Goal: Communication & Community: Answer question/provide support

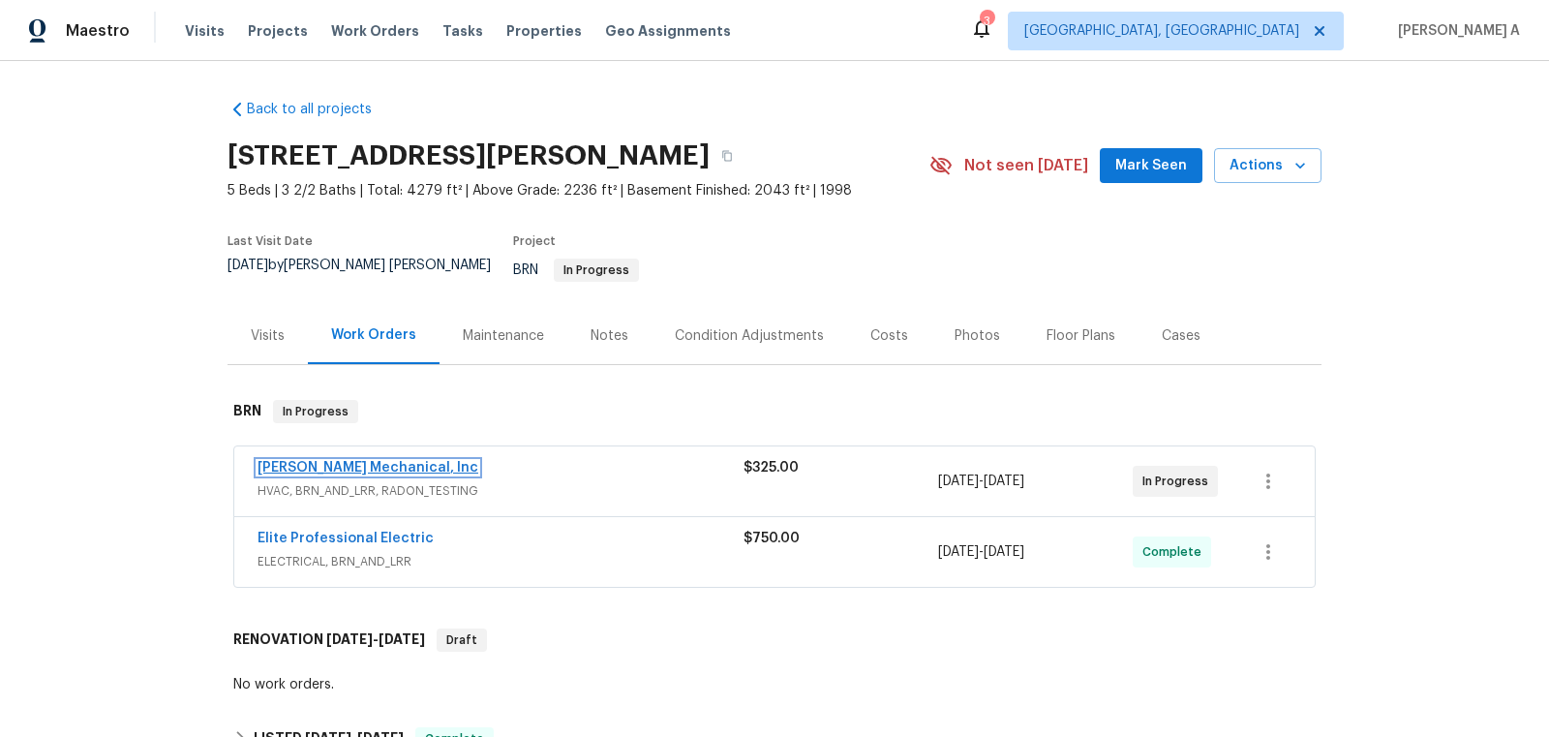
click at [374, 461] on link "[PERSON_NAME] Mechanical, Inc" at bounding box center [368, 468] width 221 height 14
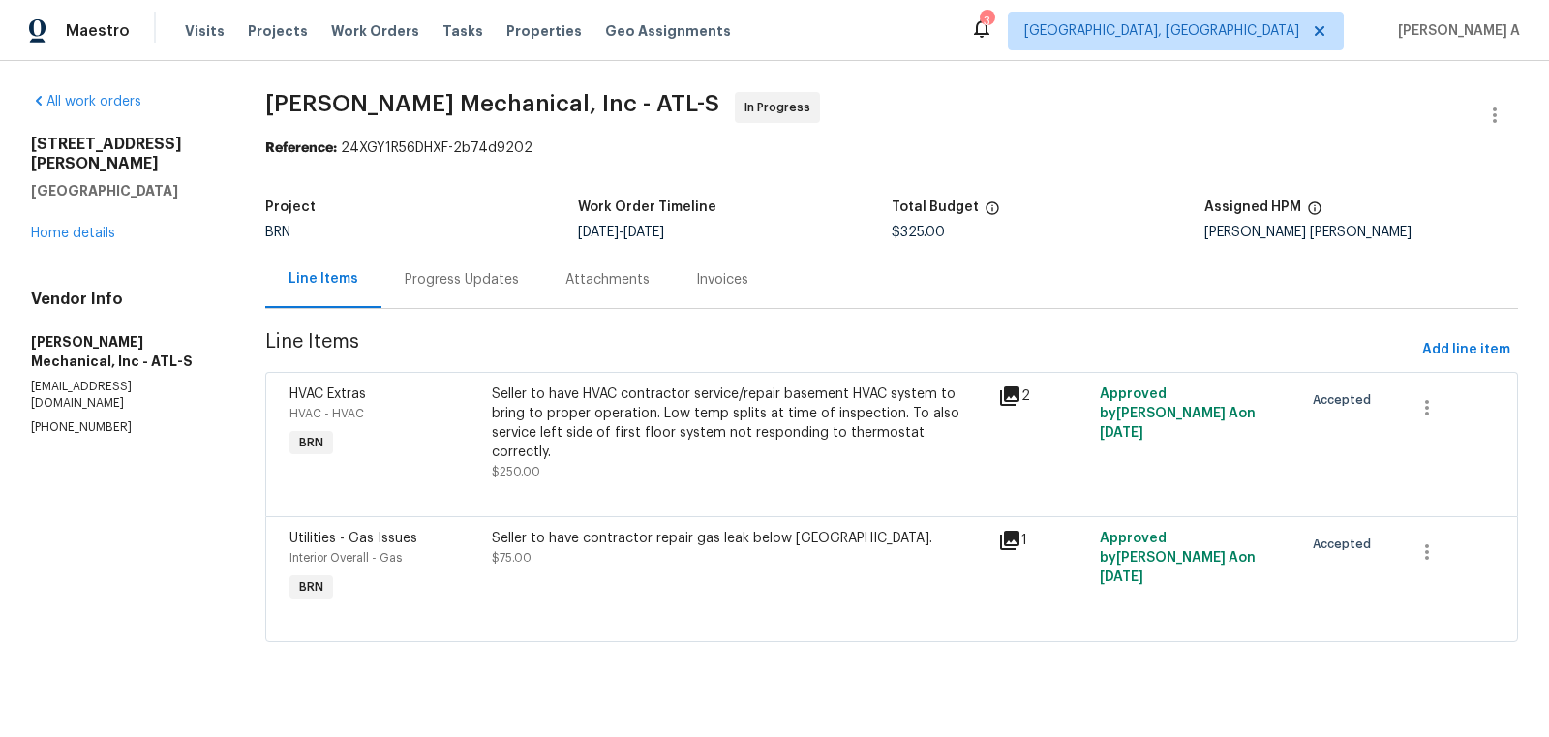
click at [489, 284] on div "Progress Updates" at bounding box center [462, 279] width 114 height 19
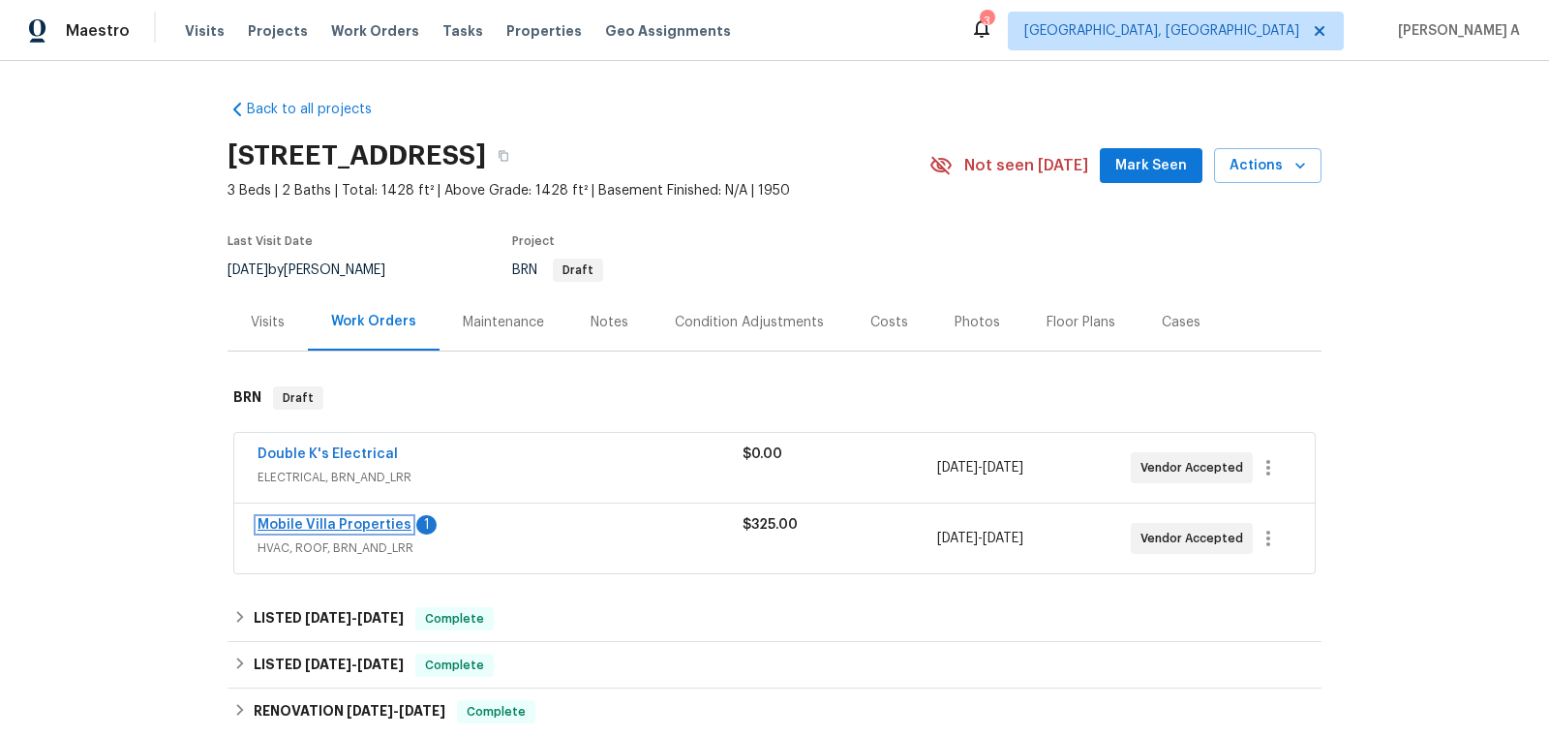
click at [325, 521] on link "Mobile Villa Properties" at bounding box center [335, 525] width 154 height 14
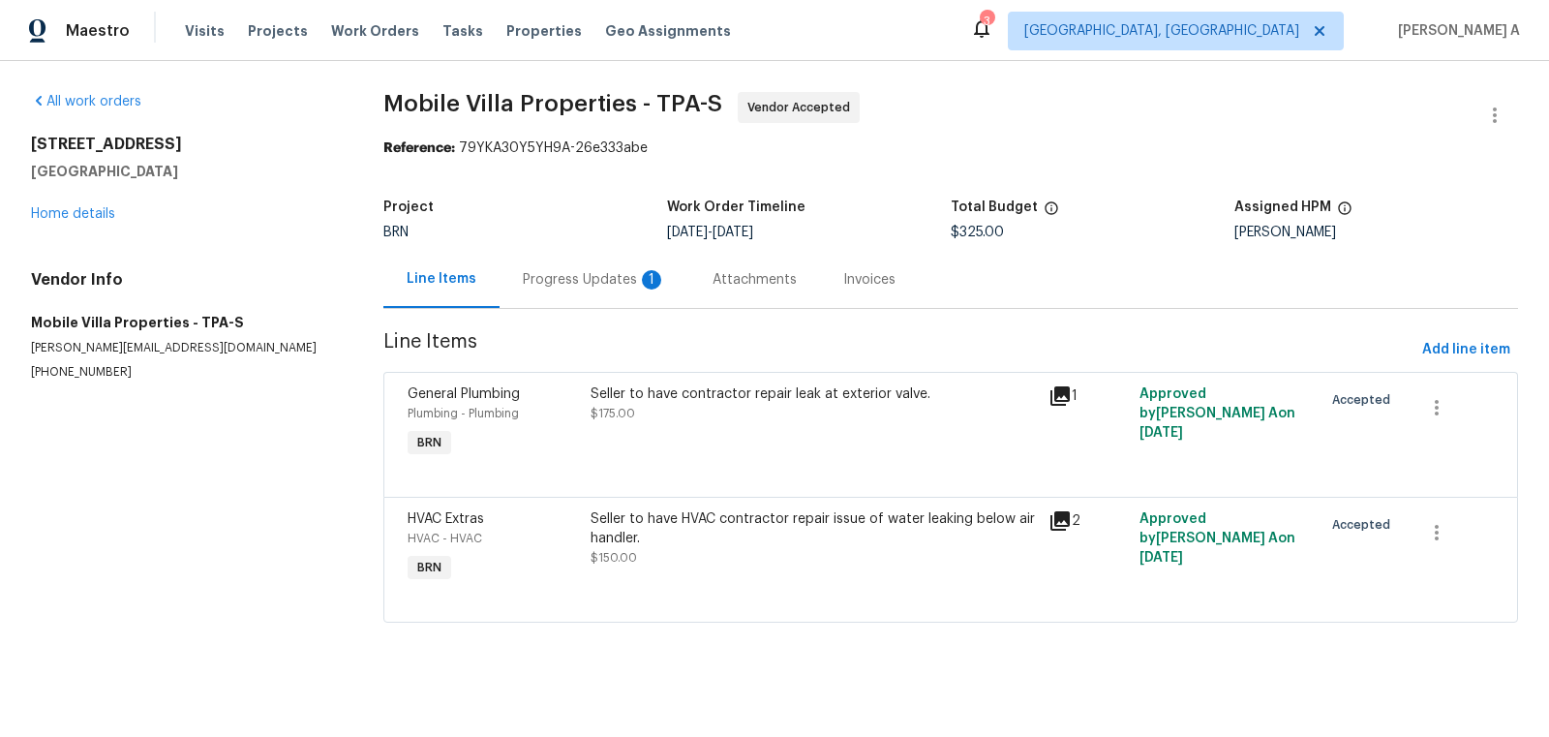
click at [542, 298] on div "Progress Updates 1" at bounding box center [595, 279] width 190 height 57
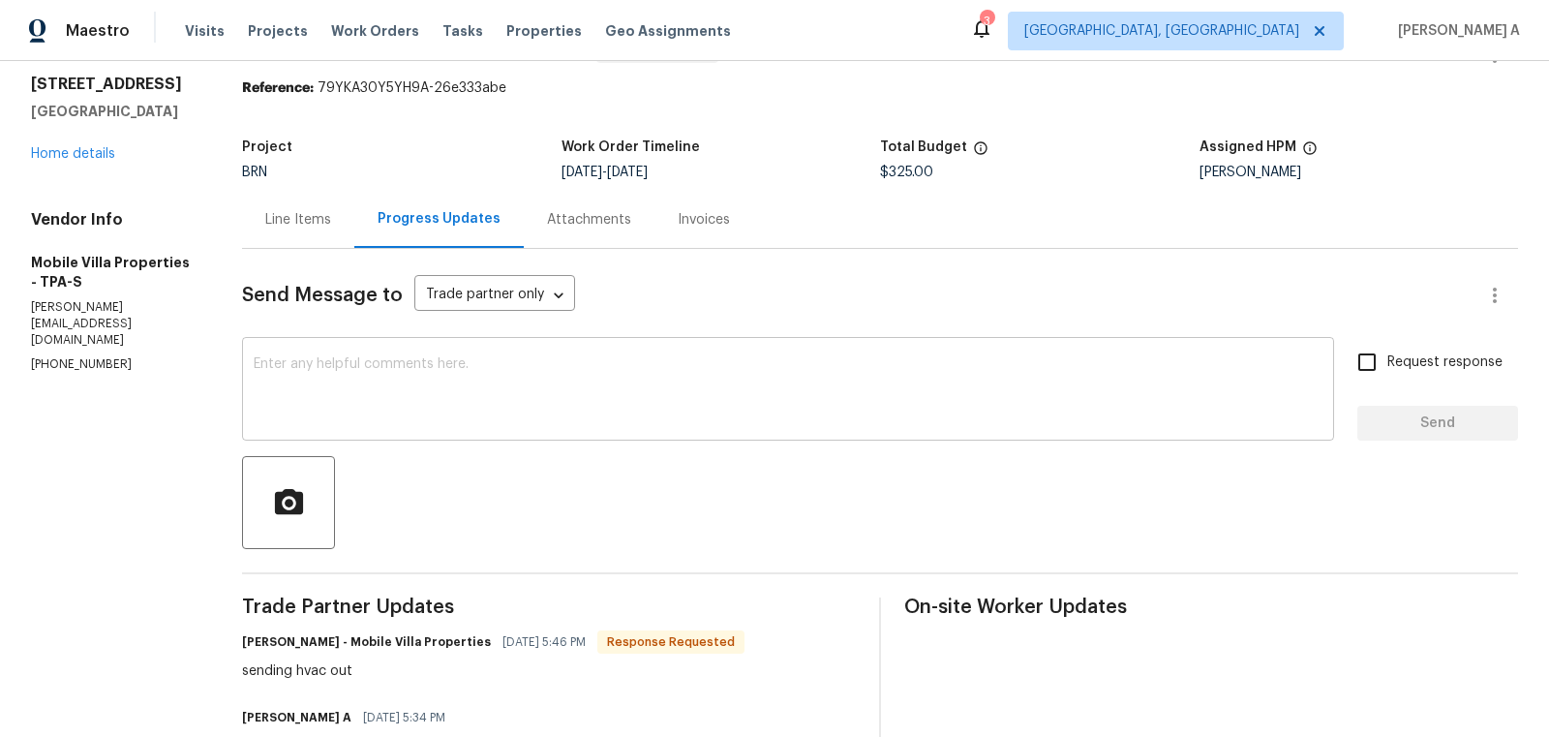
scroll to position [61, 0]
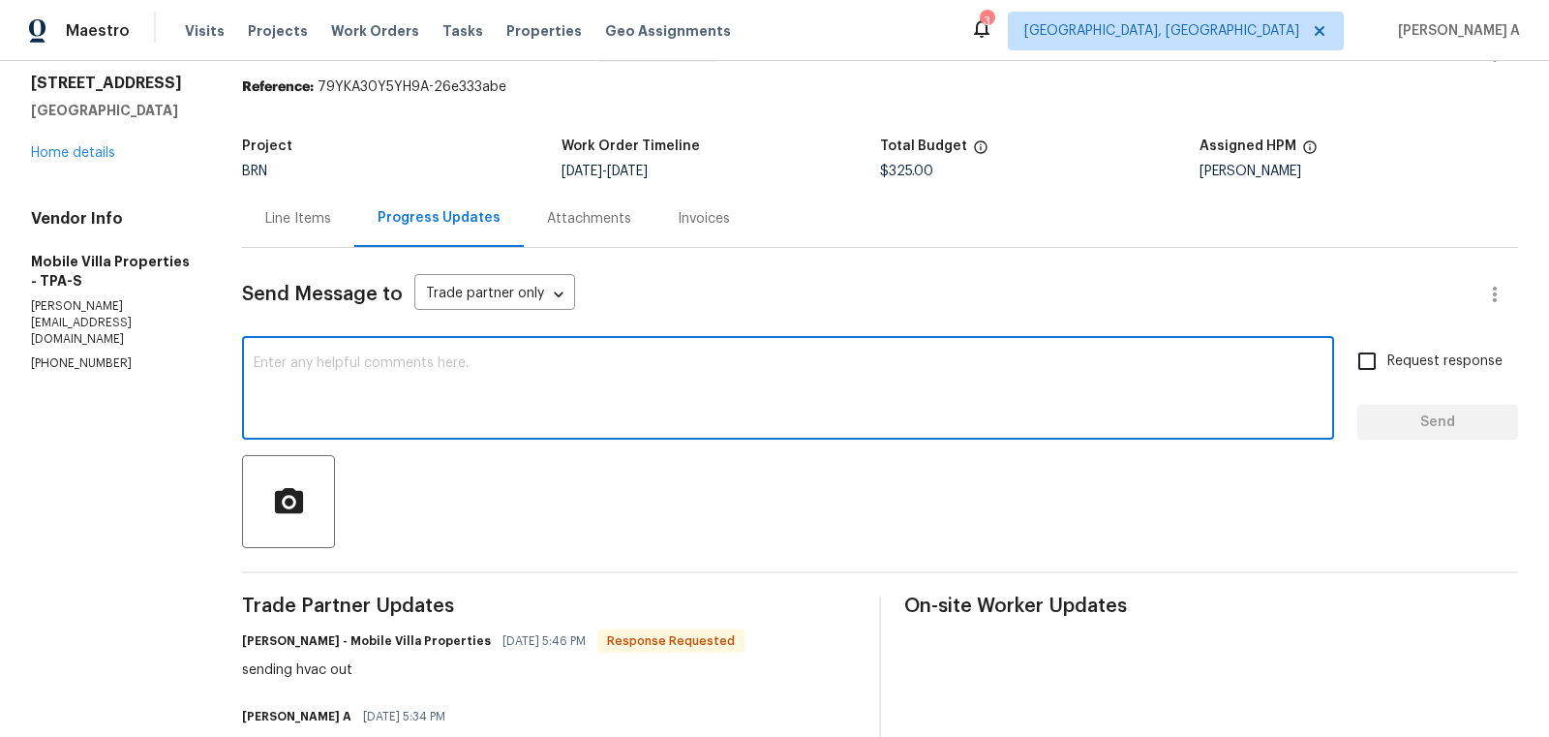
click at [616, 415] on textarea at bounding box center [788, 390] width 1069 height 68
type textarea "Thank you!"
click at [1376, 353] on input "Request response" at bounding box center [1367, 361] width 41 height 41
checkbox input "true"
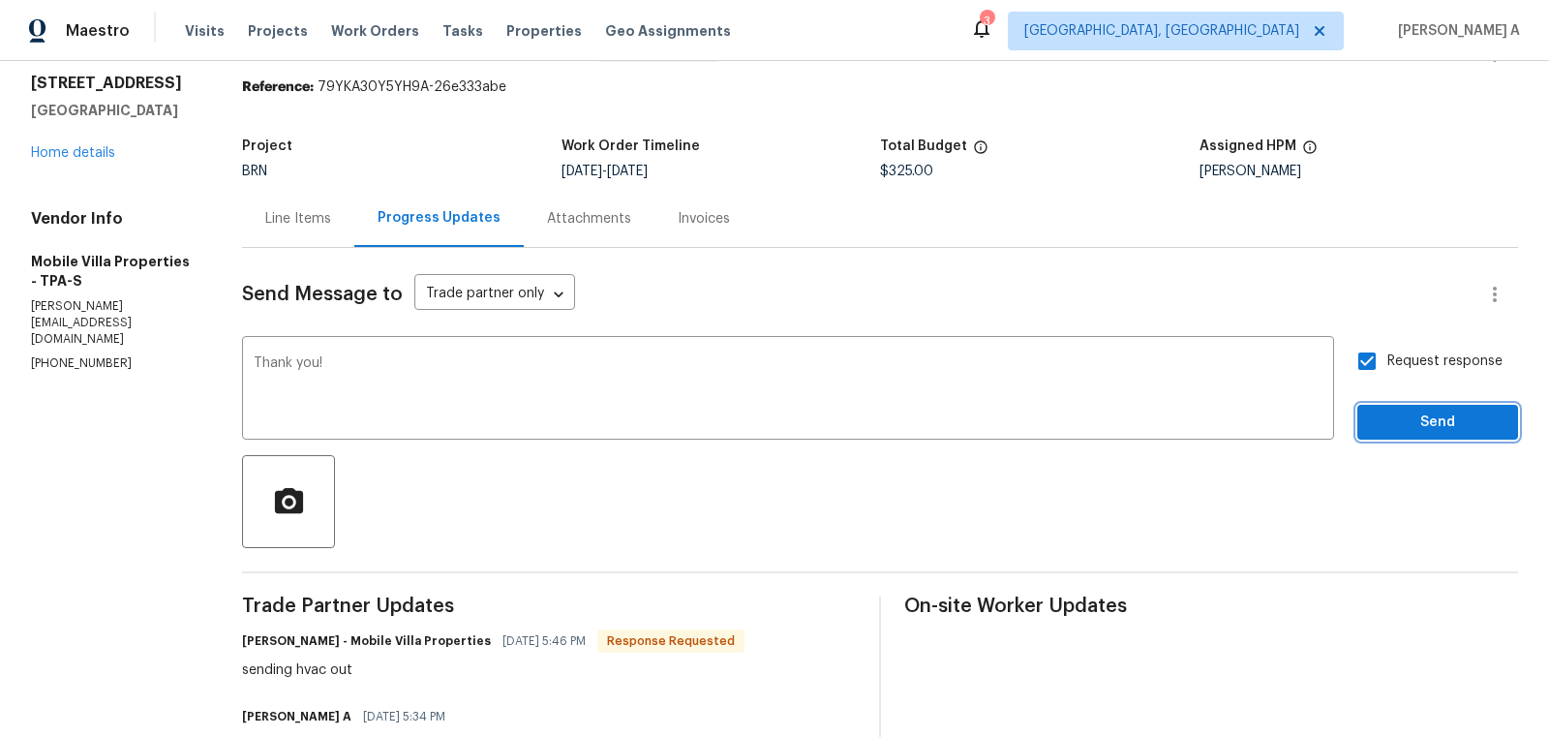
click at [1418, 425] on span "Send" at bounding box center [1438, 423] width 130 height 24
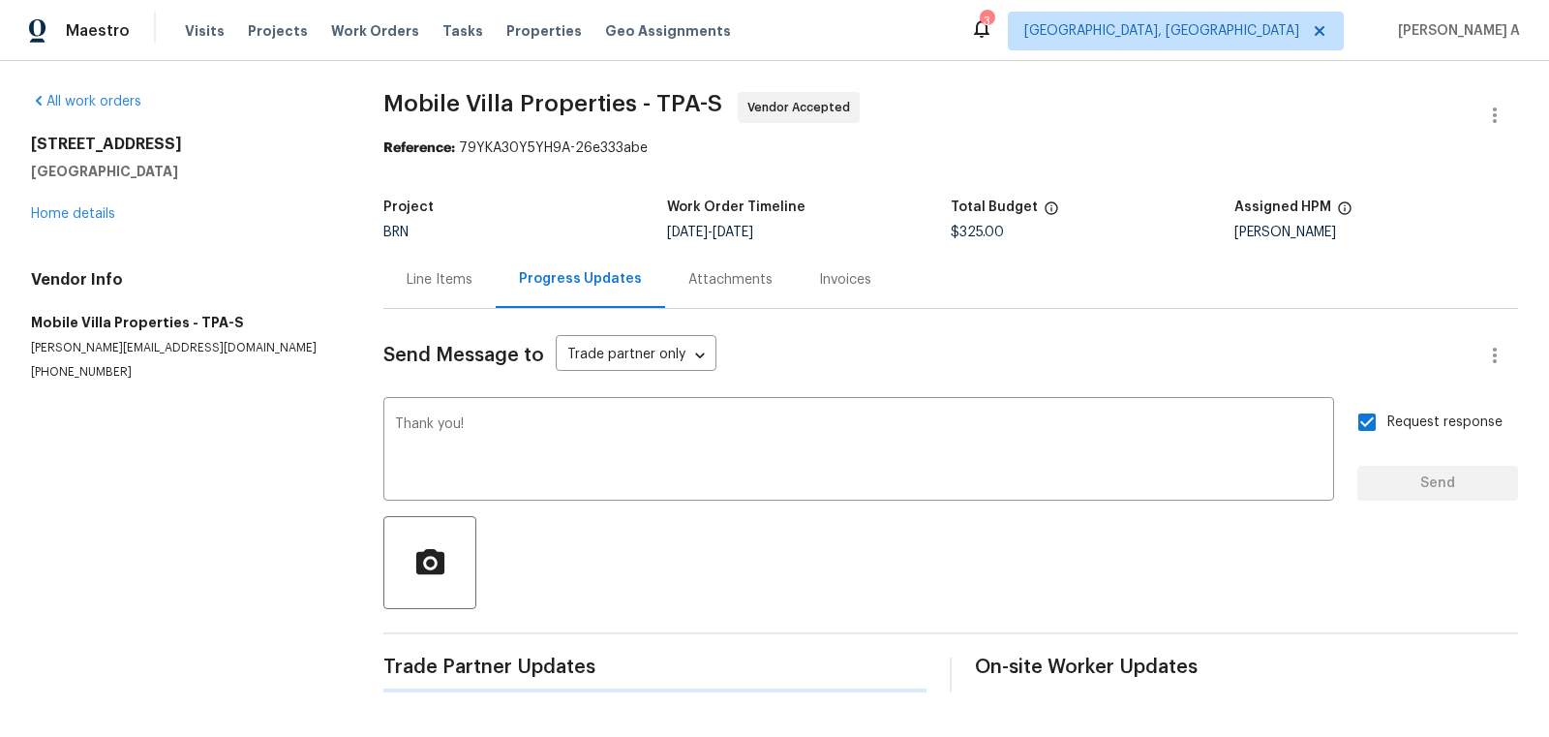
scroll to position [0, 0]
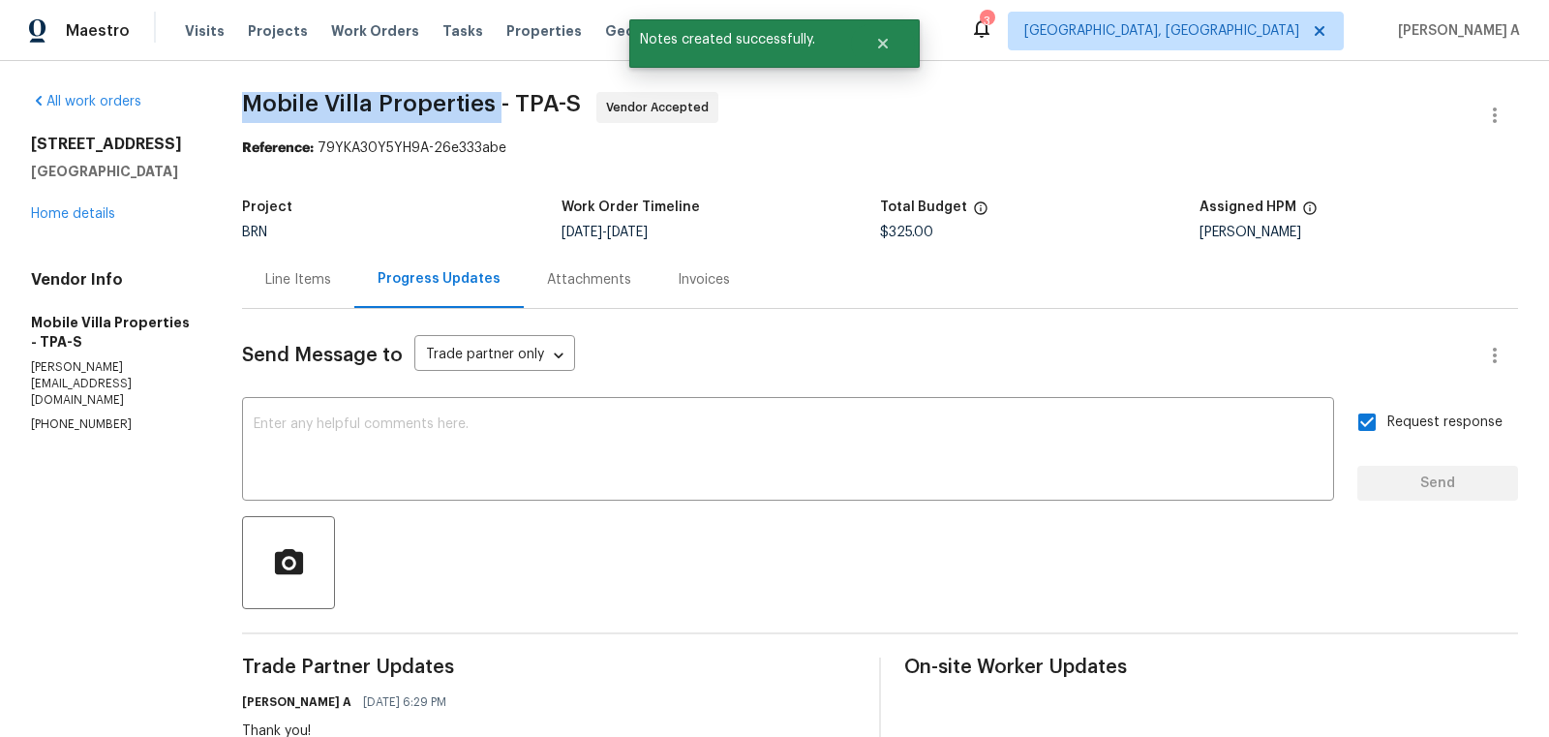
copy span "Mobile Villa Properties"
drag, startPoint x: 238, startPoint y: 109, endPoint x: 496, endPoint y: 109, distance: 257.6
click at [496, 109] on div "All work orders 5201 72nd Way N Saint Petersburg, FL 33709 Home details Vendor …" at bounding box center [774, 532] width 1549 height 943
